Goal: Transaction & Acquisition: Purchase product/service

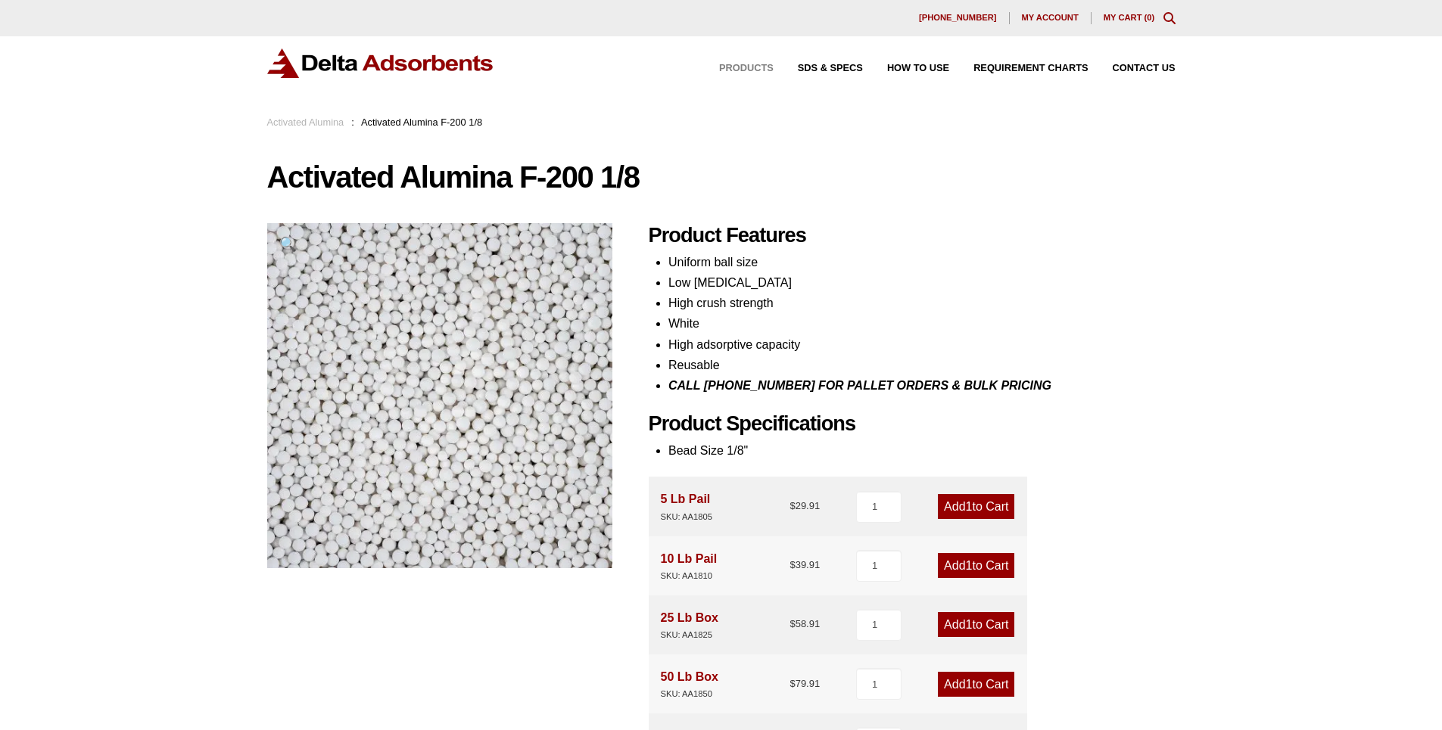
click at [736, 64] on span "Products" at bounding box center [746, 69] width 54 height 10
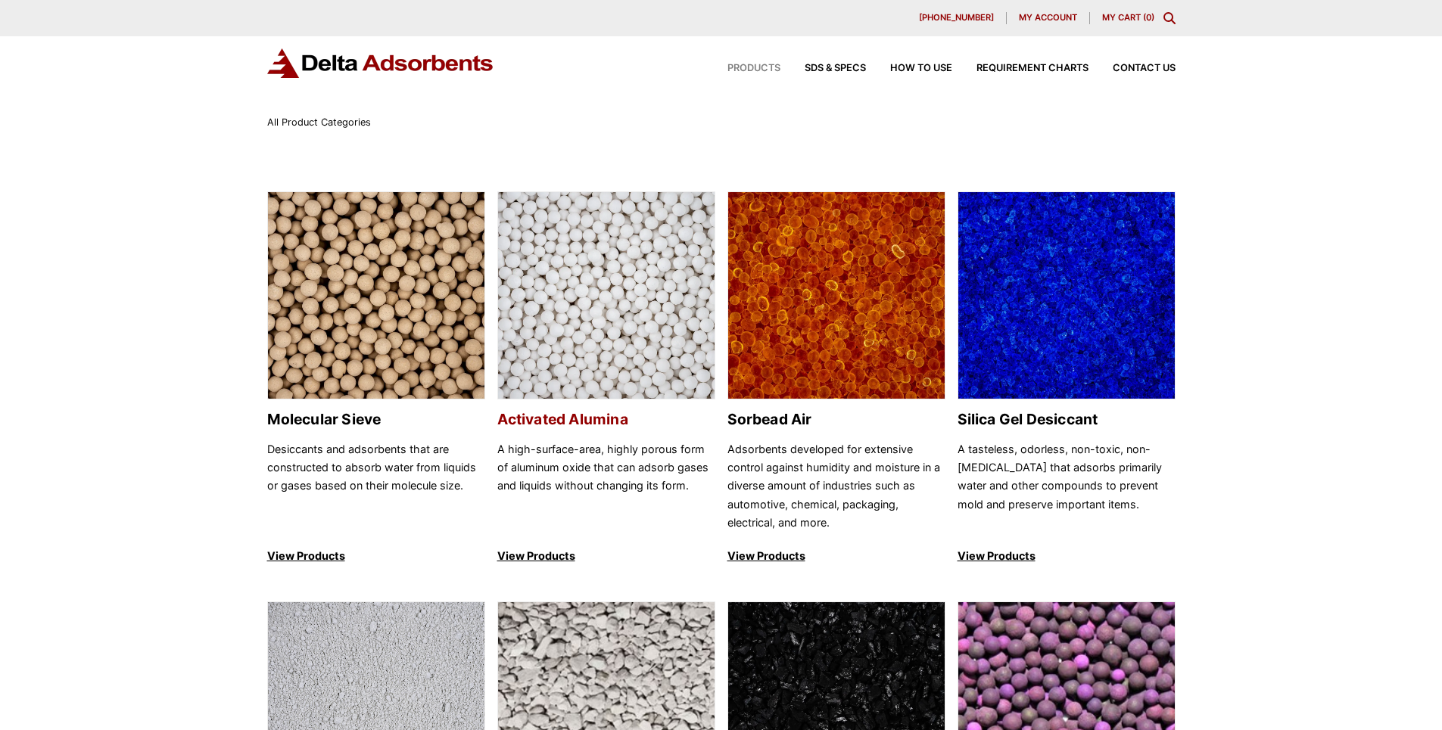
click at [602, 416] on h2 "Activated Alumina" at bounding box center [606, 419] width 218 height 17
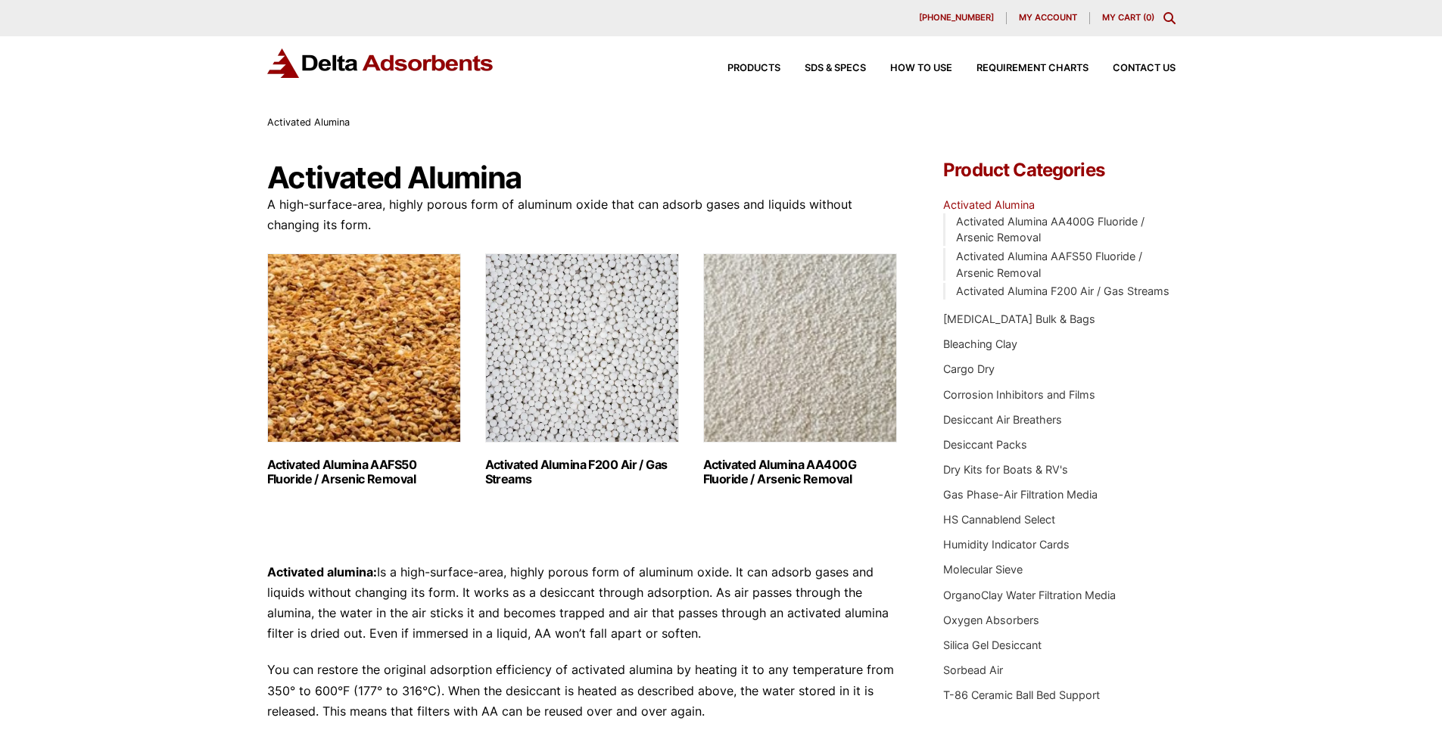
click at [581, 463] on h2 "Activated Alumina F200 Air / Gas Streams (3)" at bounding box center [582, 472] width 194 height 29
click at [593, 458] on h2 "Activated Alumina F200 Air / Gas Streams (3)" at bounding box center [582, 472] width 194 height 29
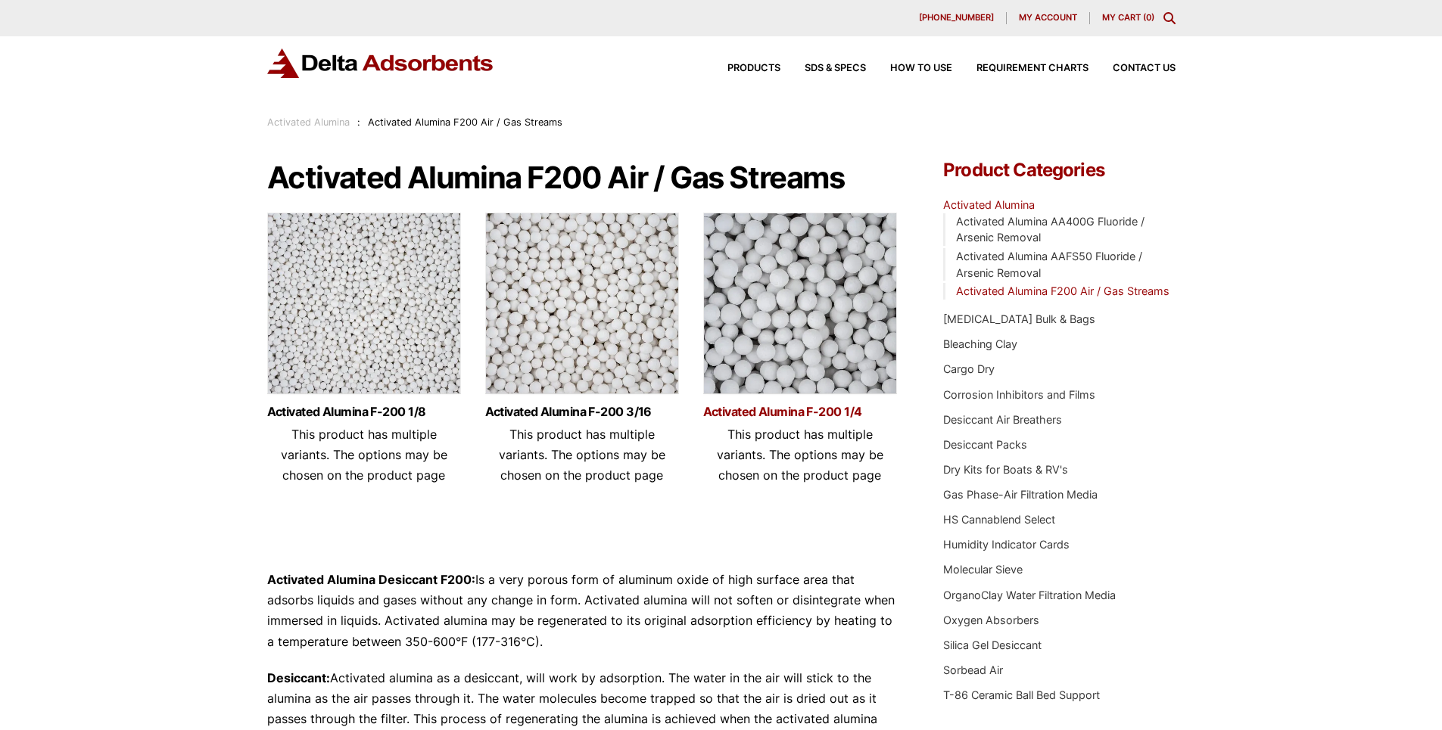
click at [827, 410] on link "Activated Alumina F-200 1/4" at bounding box center [800, 412] width 194 height 13
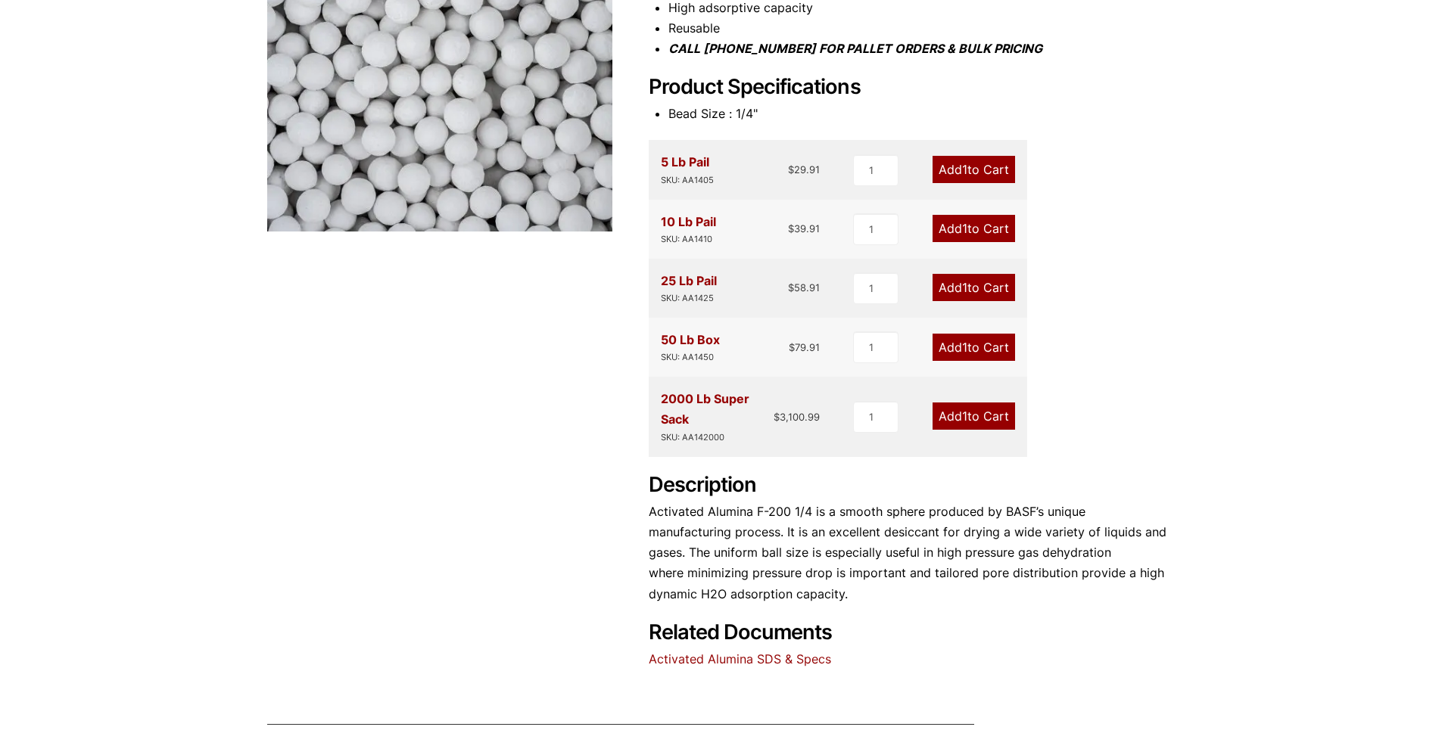
scroll to position [454, 0]
